Goal: Transaction & Acquisition: Purchase product/service

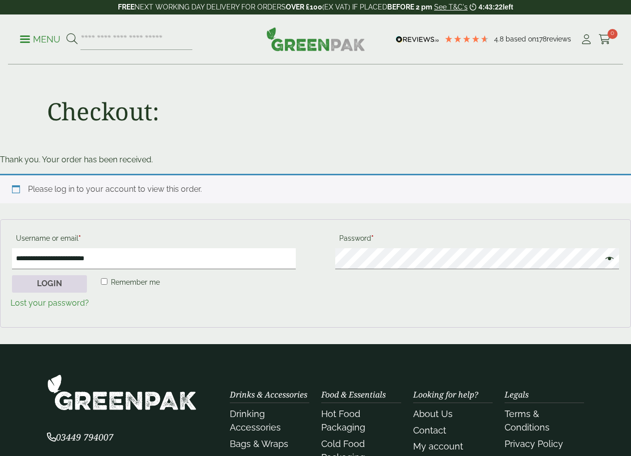
click at [42, 282] on button "Login" at bounding box center [49, 284] width 75 height 18
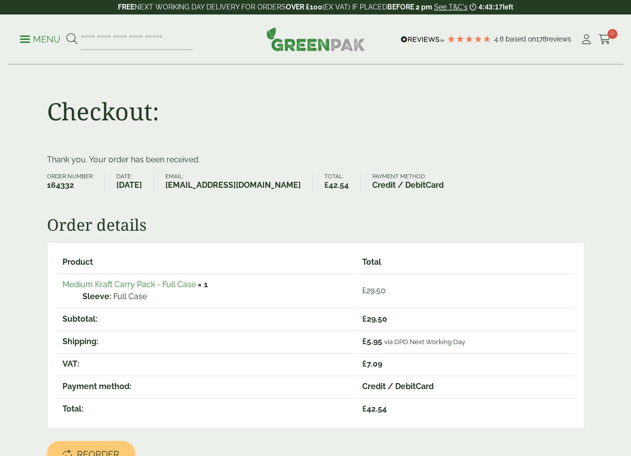
drag, startPoint x: 0, startPoint y: 0, endPoint x: 127, endPoint y: 285, distance: 311.7
click at [127, 285] on link "Medium Kraft Carry Pack - Full Case" at bounding box center [128, 284] width 133 height 9
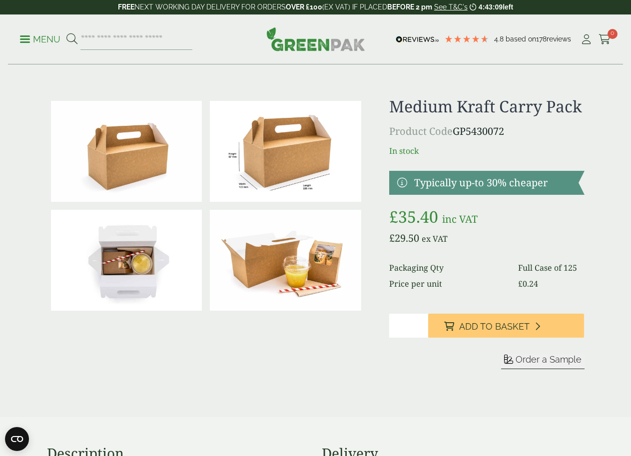
scroll to position [50, 0]
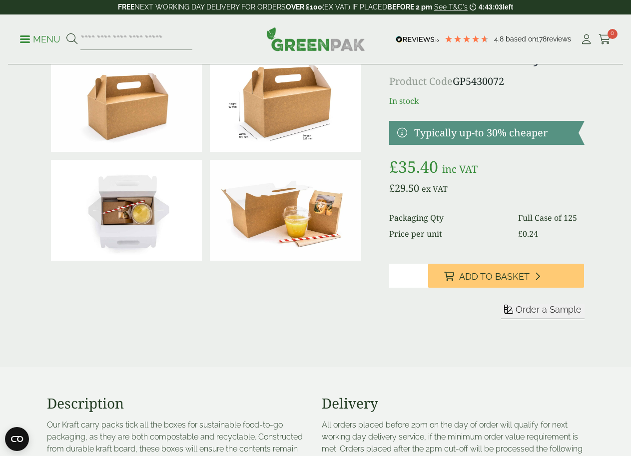
click at [428, 288] on input "*" at bounding box center [408, 276] width 39 height 24
type input "*"
click at [428, 288] on input "*" at bounding box center [408, 276] width 39 height 24
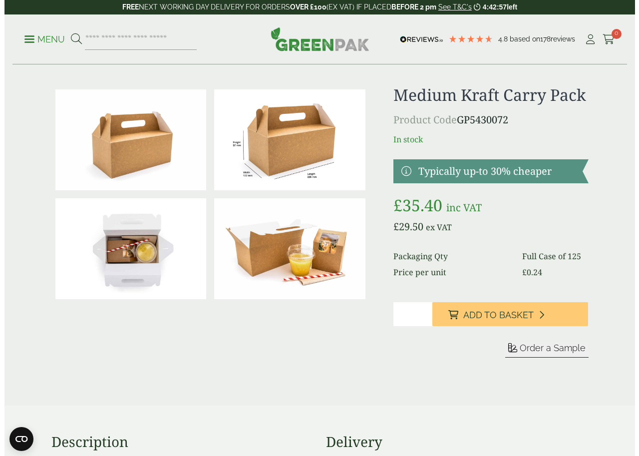
scroll to position [0, 0]
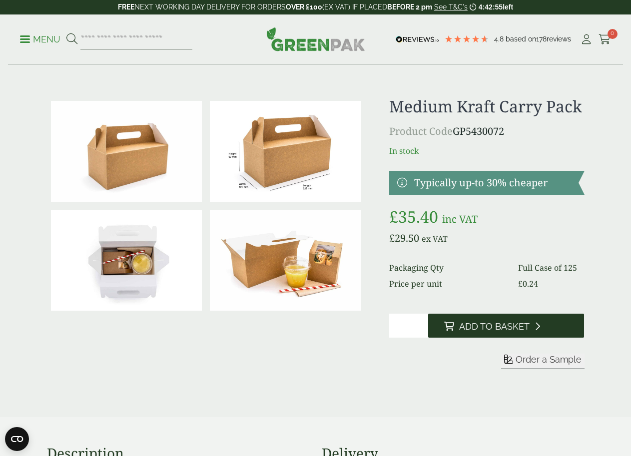
click at [498, 332] on span "Add to Basket" at bounding box center [494, 326] width 70 height 11
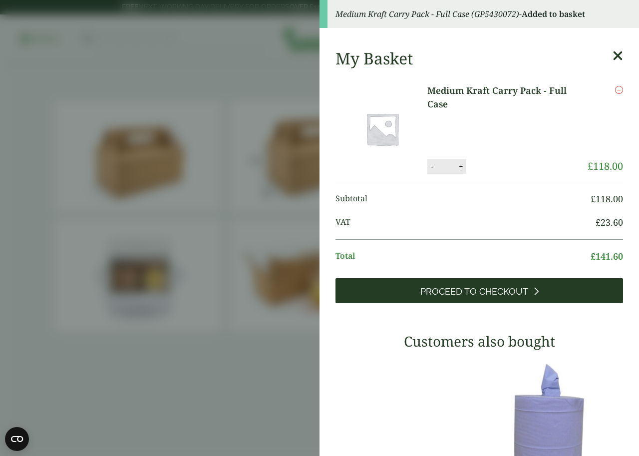
click at [465, 287] on span "Proceed to Checkout" at bounding box center [475, 291] width 108 height 11
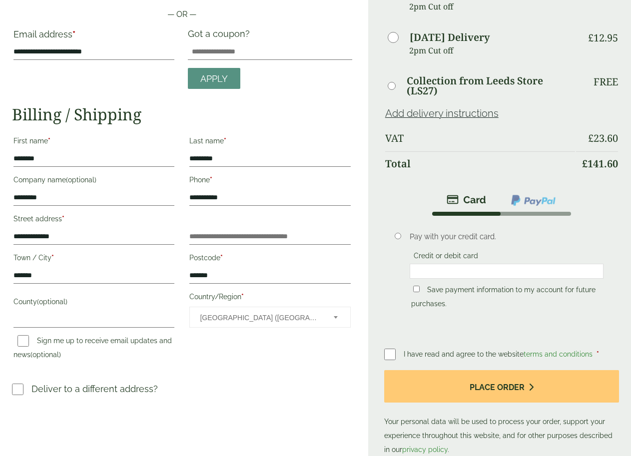
scroll to position [102, 0]
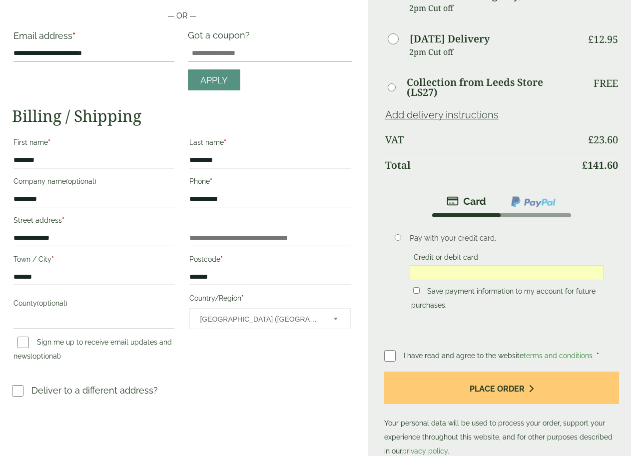
click at [483, 119] on link "Add delivery instructions" at bounding box center [441, 115] width 113 height 12
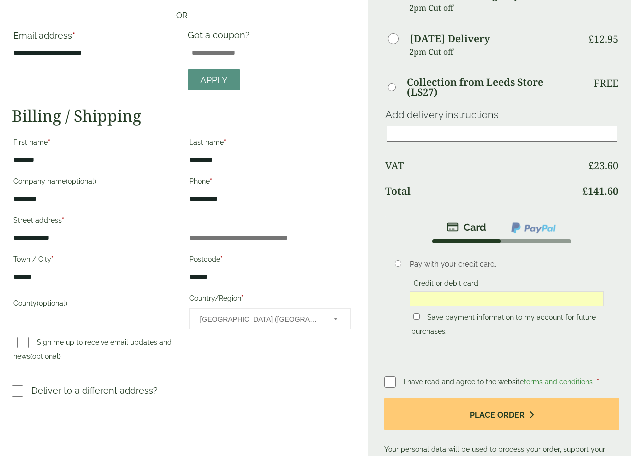
click at [483, 119] on link "Add delivery instructions" at bounding box center [441, 115] width 113 height 12
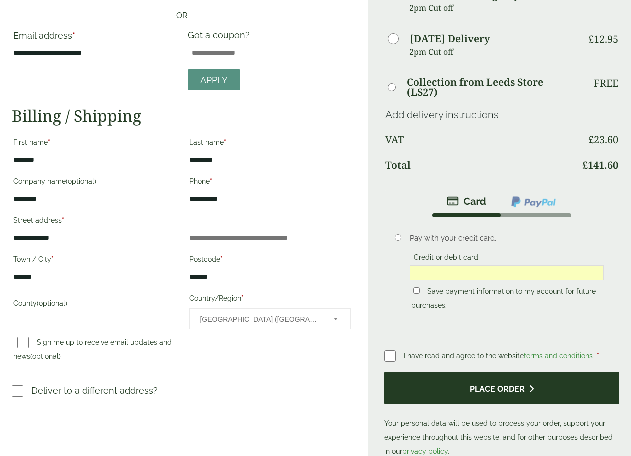
click at [525, 404] on button "Place order" at bounding box center [501, 388] width 235 height 32
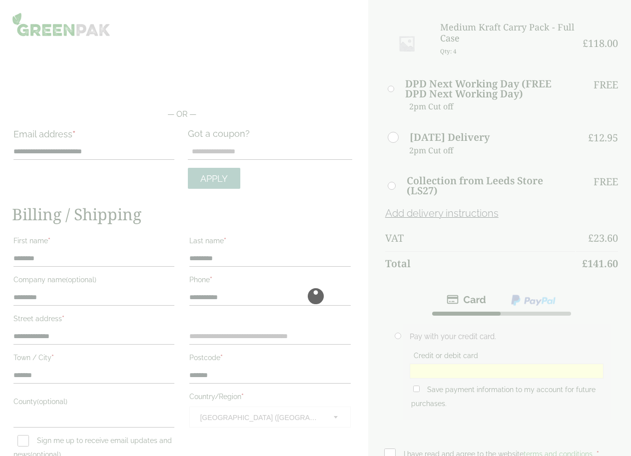
scroll to position [0, 0]
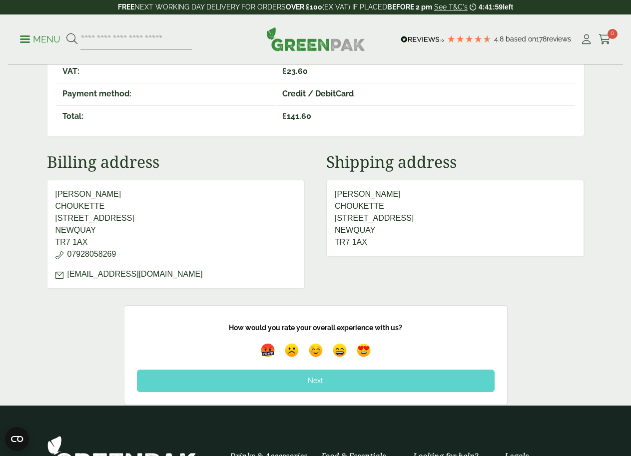
scroll to position [150, 0]
